Goal: Transaction & Acquisition: Book appointment/travel/reservation

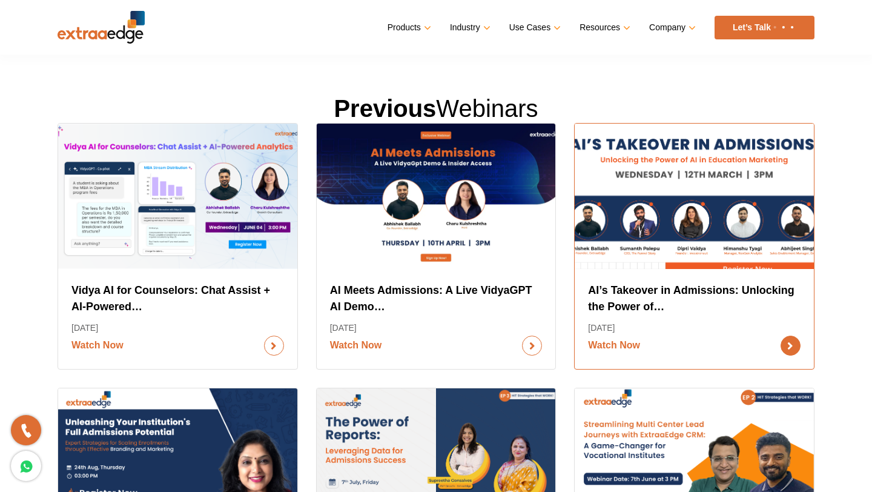
click at [657, 336] on link "Watch Now" at bounding box center [694, 346] width 213 height 20
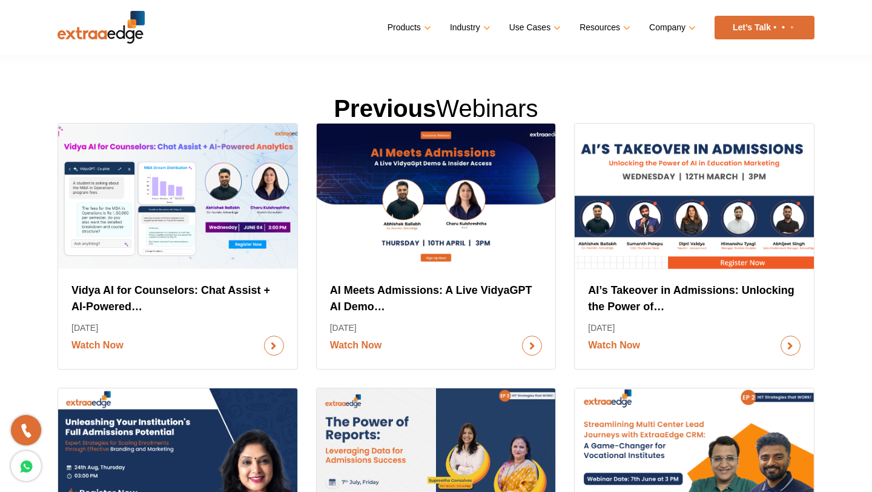
click at [754, 33] on link "Let’s Talk" at bounding box center [765, 28] width 100 height 24
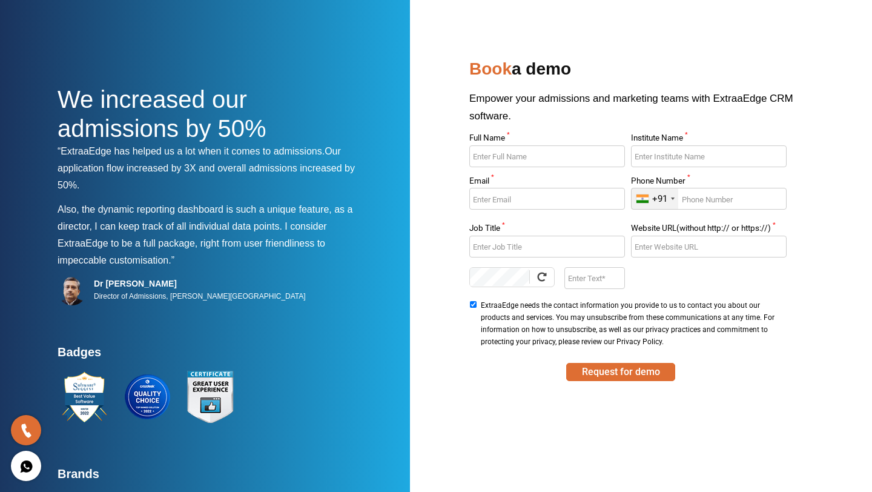
click at [16, 472] on link at bounding box center [26, 466] width 30 height 30
